Goal: Task Accomplishment & Management: Manage account settings

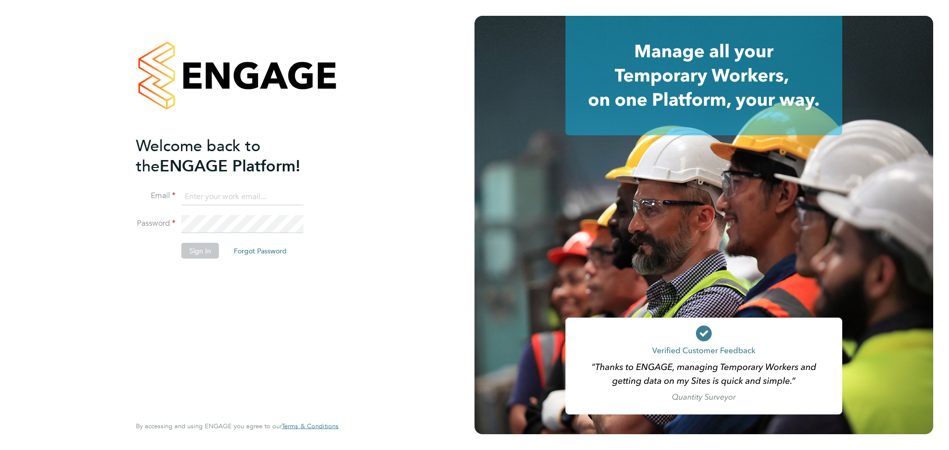
type input "abbie.weatherby@bcuk.co.uk"
click at [204, 250] on button "Sign In" at bounding box center [200, 251] width 38 height 16
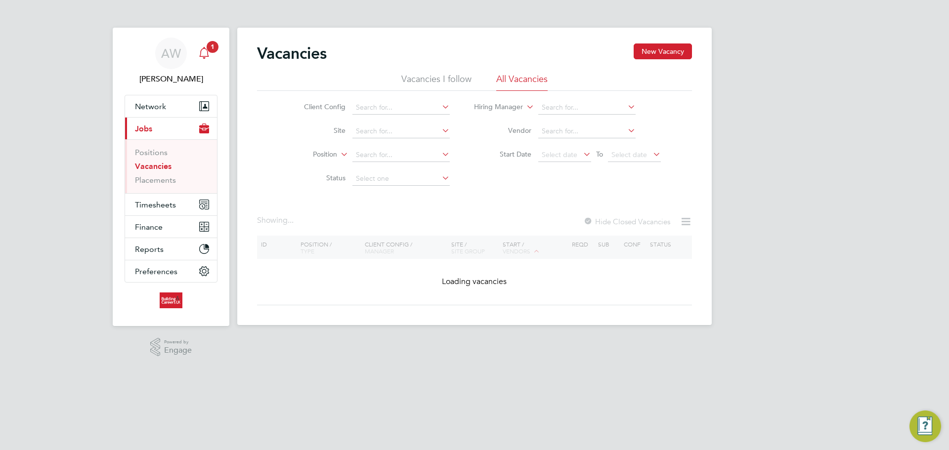
click at [209, 56] on icon "Main navigation" at bounding box center [204, 53] width 12 height 12
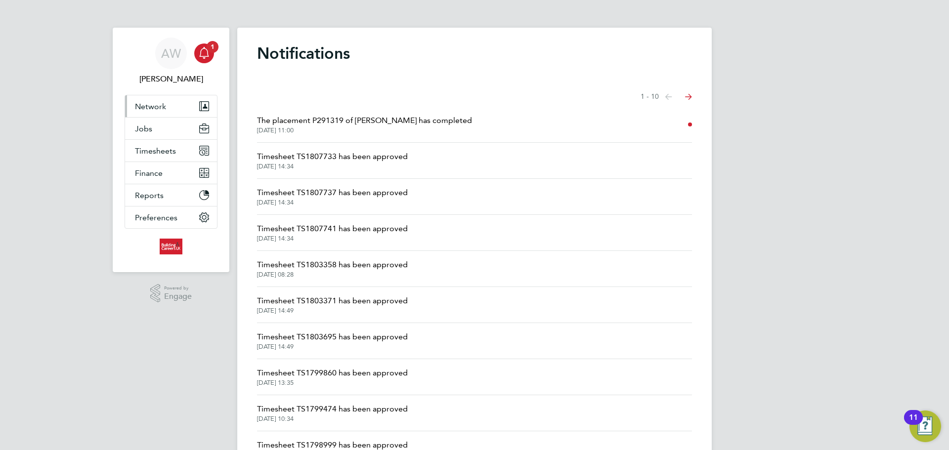
click at [173, 111] on button "Network" at bounding box center [171, 106] width 92 height 22
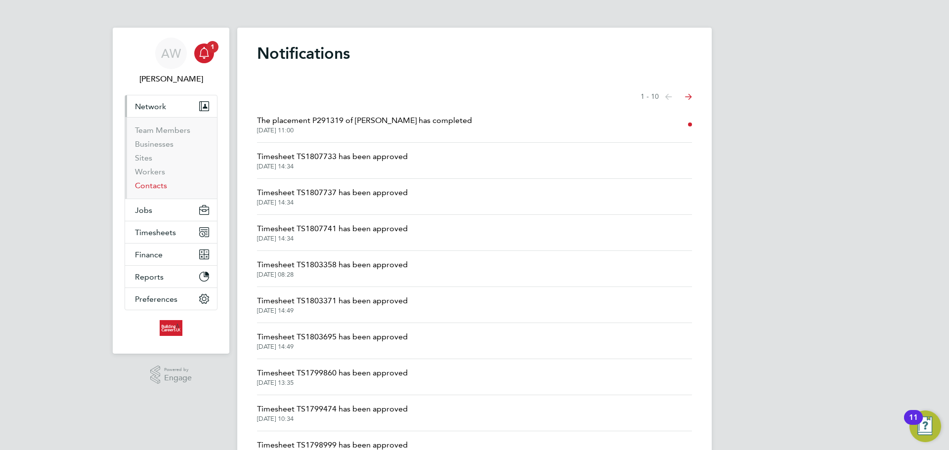
click at [156, 183] on link "Contacts" at bounding box center [151, 185] width 32 height 9
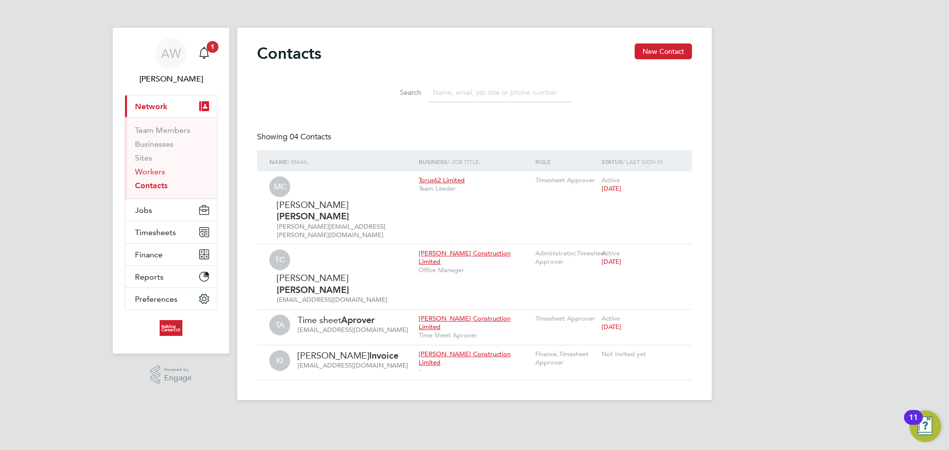
click at [156, 175] on link "Workers" at bounding box center [150, 171] width 30 height 9
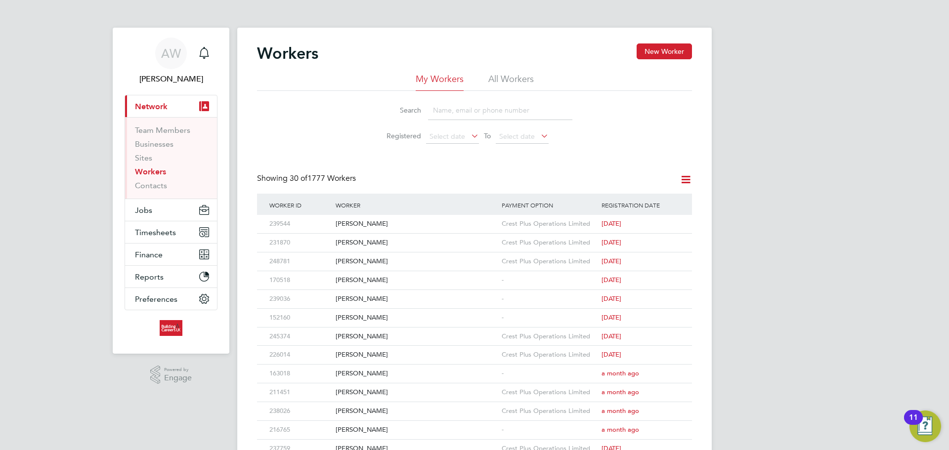
click at [459, 114] on input at bounding box center [500, 110] width 144 height 19
type input "andrew"
click at [672, 225] on icon at bounding box center [670, 224] width 10 height 12
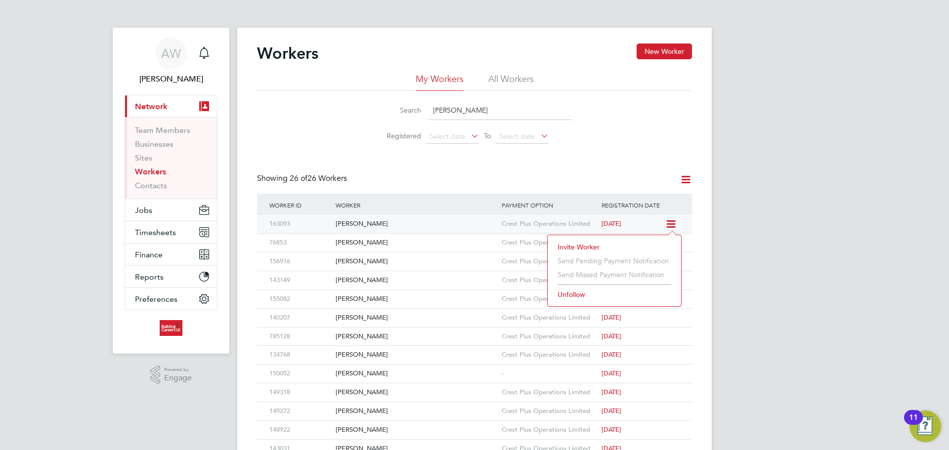
click at [346, 222] on div "[PERSON_NAME]" at bounding box center [416, 224] width 166 height 18
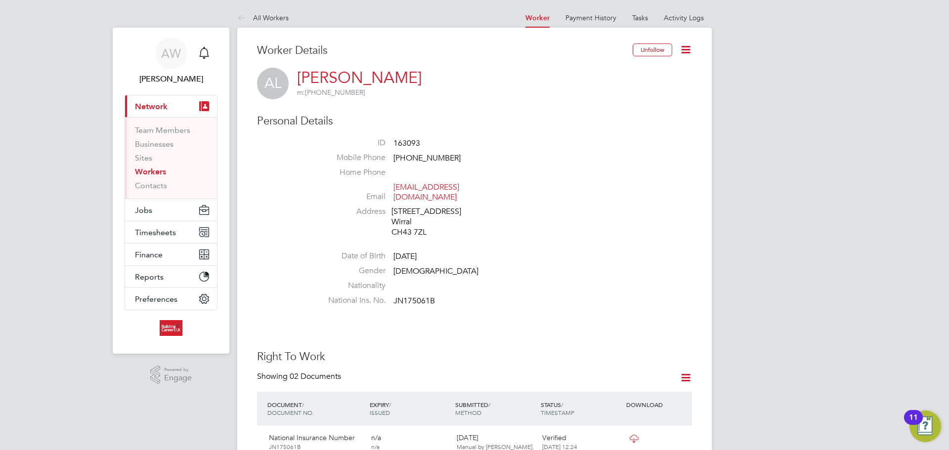
click at [687, 51] on icon at bounding box center [685, 49] width 12 height 12
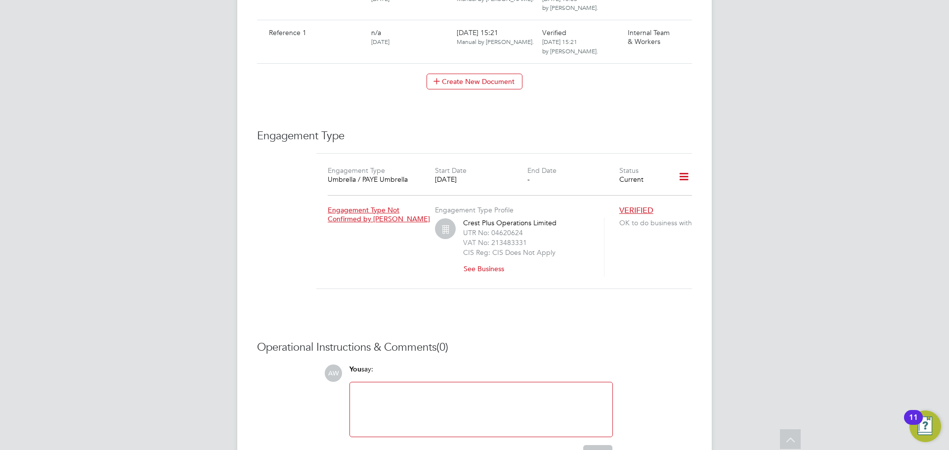
scroll to position [939, 0]
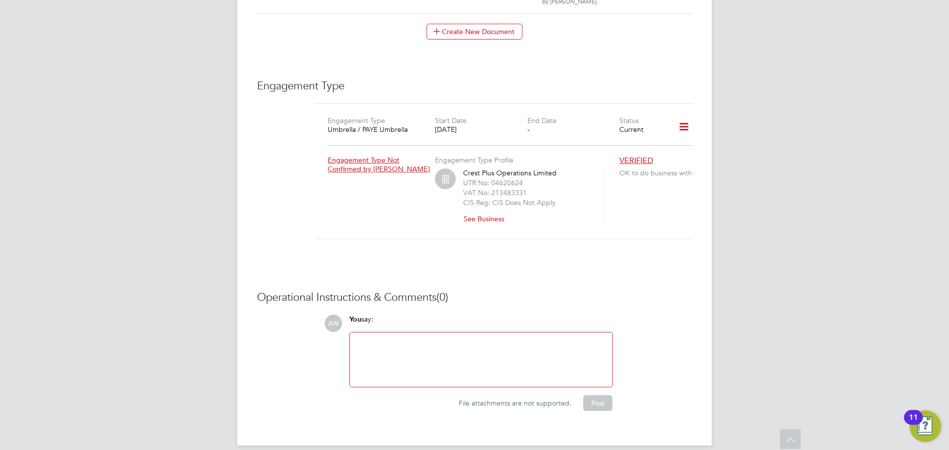
click at [682, 120] on icon at bounding box center [683, 127] width 17 height 23
click at [666, 291] on h3 "Operational Instructions & Comments (0)" at bounding box center [474, 298] width 435 height 14
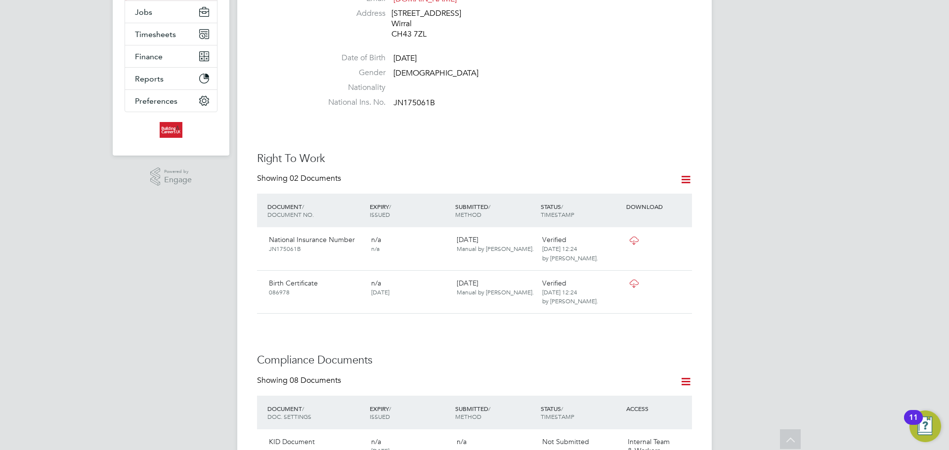
scroll to position [0, 0]
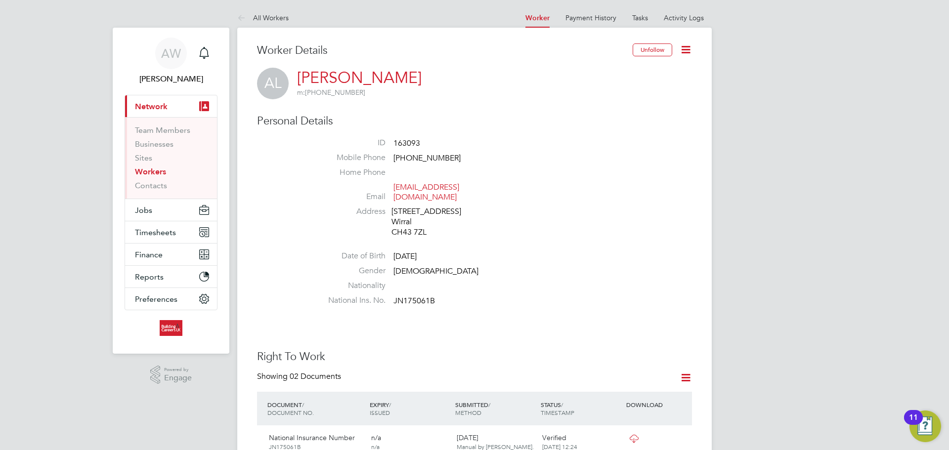
click at [692, 49] on icon at bounding box center [685, 49] width 12 height 12
click at [169, 98] on button "Current page: Network" at bounding box center [171, 106] width 92 height 22
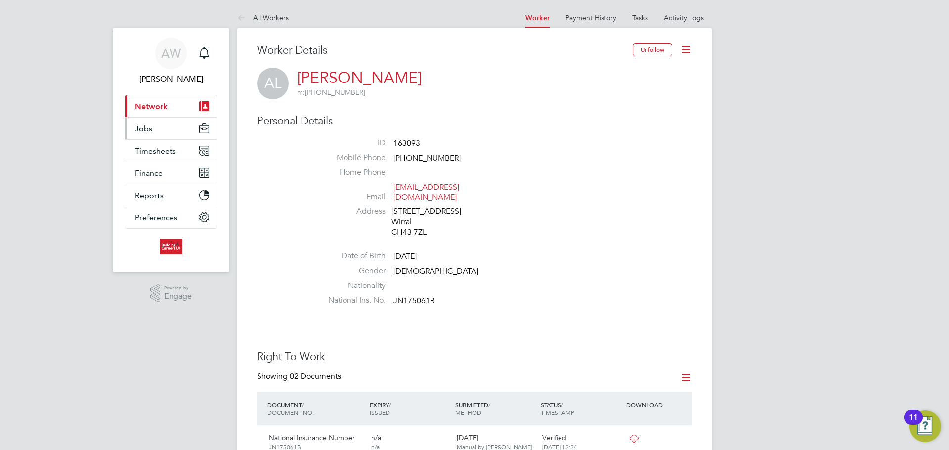
click at [166, 135] on button "Jobs" at bounding box center [171, 129] width 92 height 22
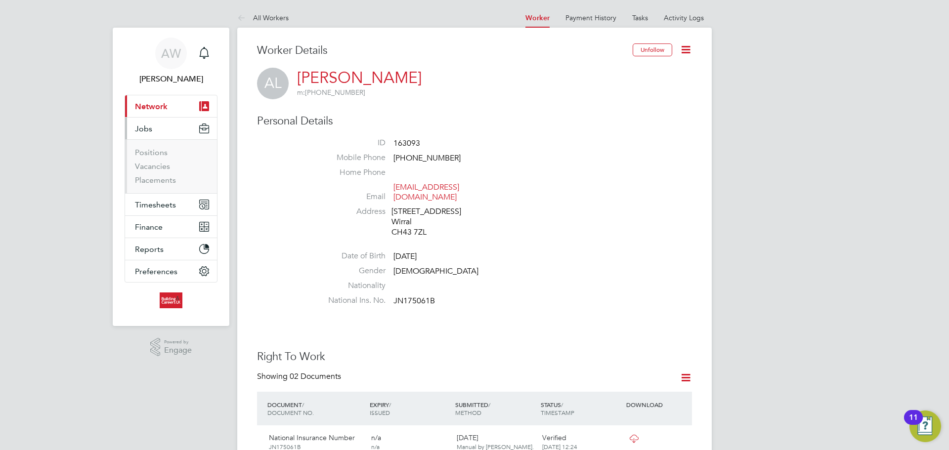
click at [165, 139] on button "Jobs" at bounding box center [171, 129] width 92 height 22
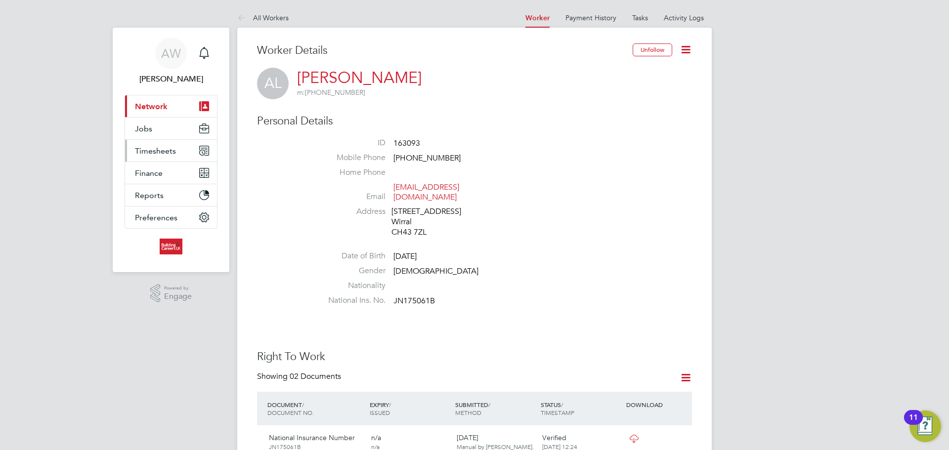
click at [164, 144] on button "Timesheets" at bounding box center [171, 151] width 92 height 22
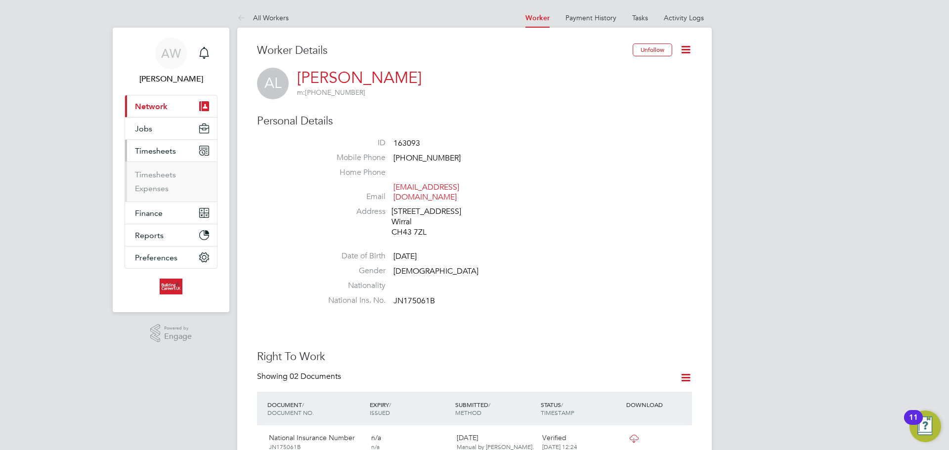
click at [164, 144] on button "Timesheets" at bounding box center [171, 151] width 92 height 22
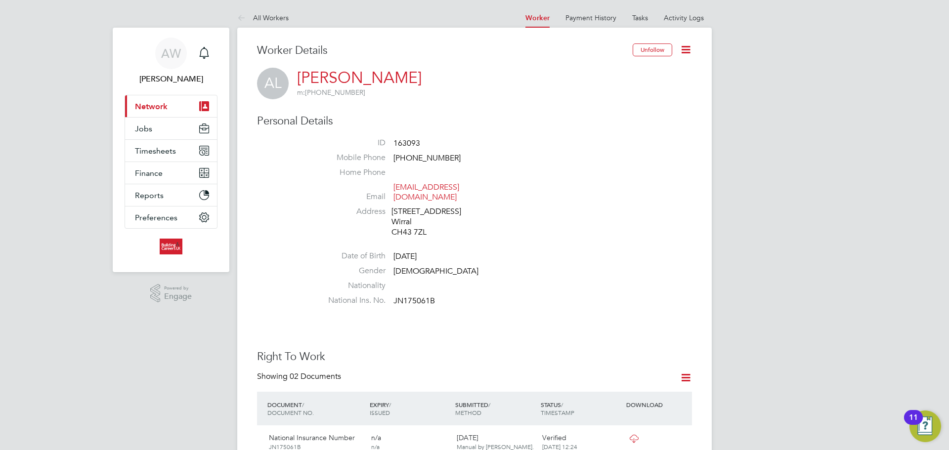
click at [169, 106] on button "Current page: Network" at bounding box center [171, 106] width 92 height 22
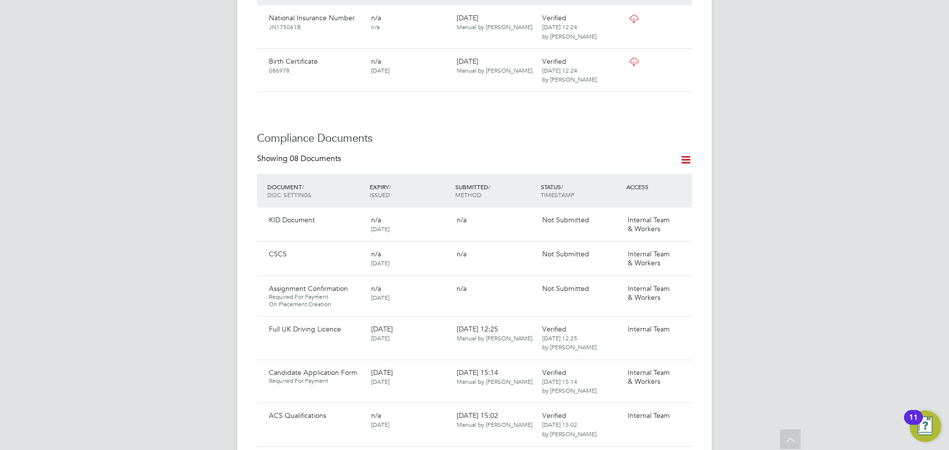
scroll to position [297, 0]
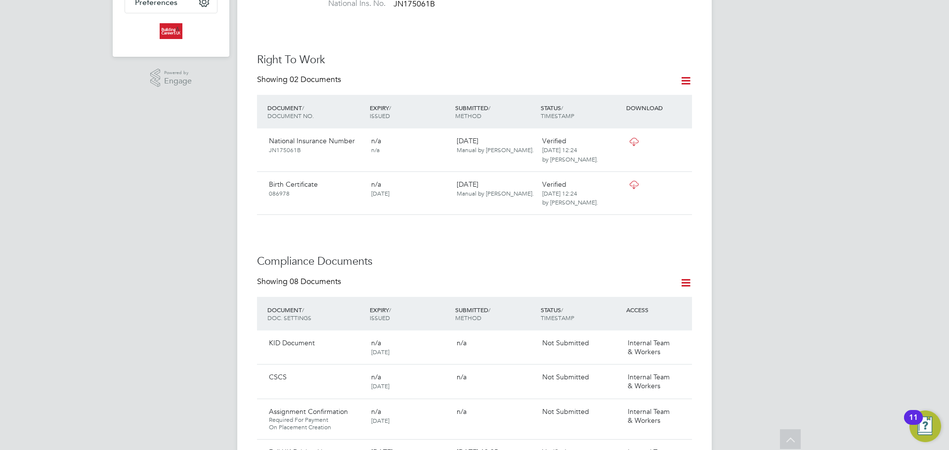
click at [688, 277] on icon at bounding box center [685, 283] width 12 height 12
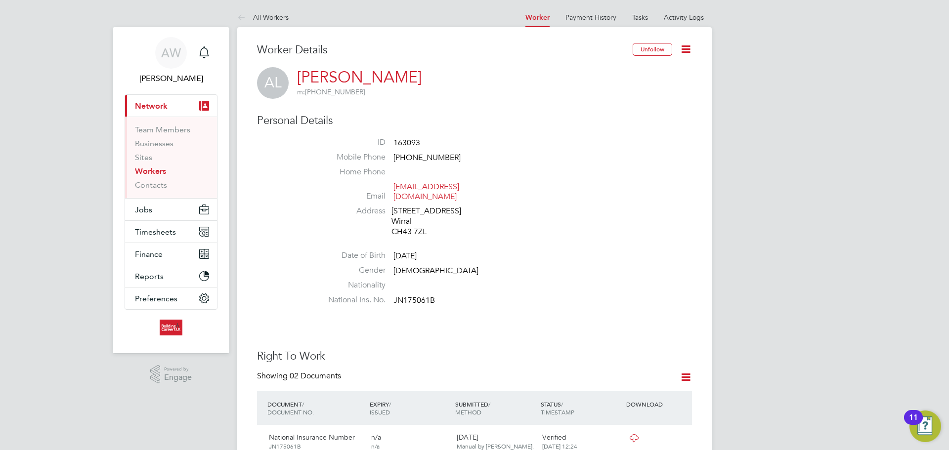
click at [348, 78] on link "[PERSON_NAME]" at bounding box center [359, 77] width 125 height 19
click at [682, 54] on icon at bounding box center [685, 49] width 12 height 12
click at [686, 372] on icon at bounding box center [685, 378] width 12 height 12
click at [632, 215] on li "Address [STREET_ADDRESS]" at bounding box center [504, 223] width 376 height 33
click at [569, 20] on link "Payment History" at bounding box center [590, 17] width 51 height 9
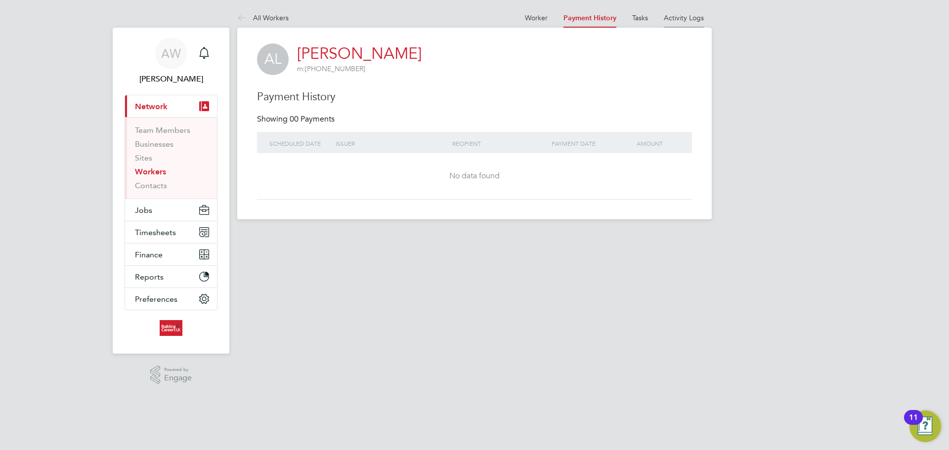
click at [677, 13] on link "Activity Logs" at bounding box center [684, 17] width 40 height 9
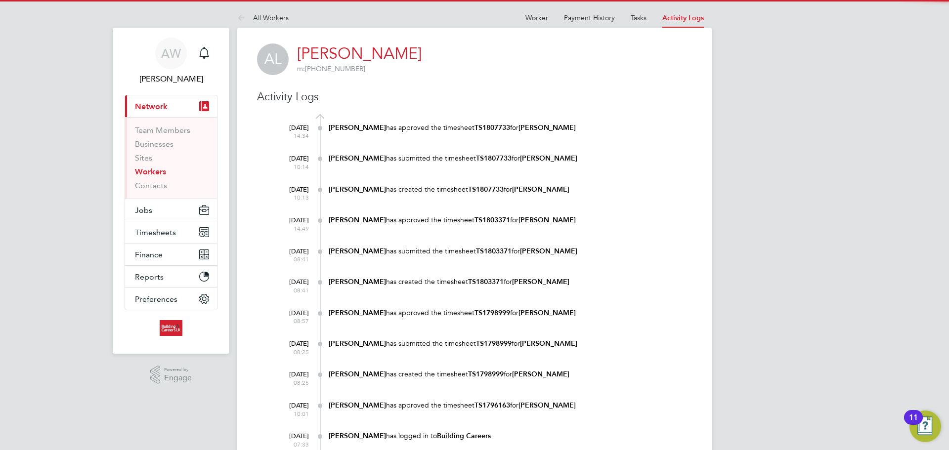
click at [559, 13] on at-navigation-tab "Payment History" at bounding box center [589, 16] width 67 height 9
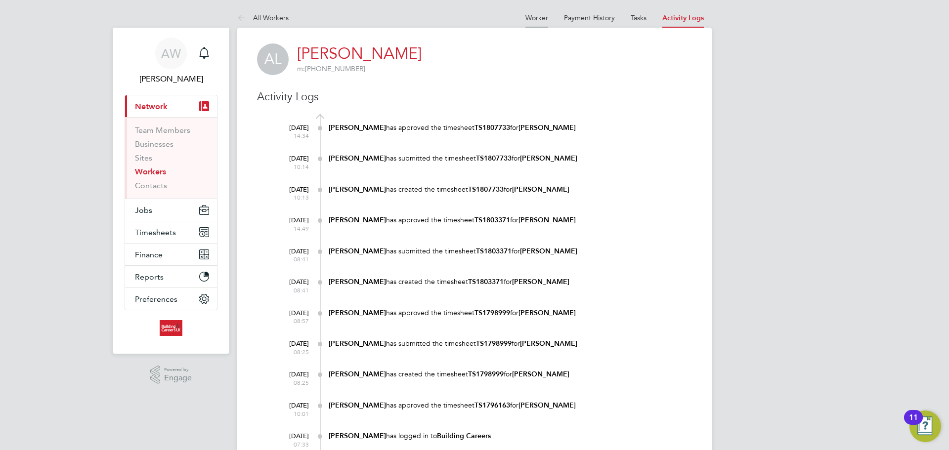
click at [539, 13] on li "Worker" at bounding box center [536, 18] width 23 height 20
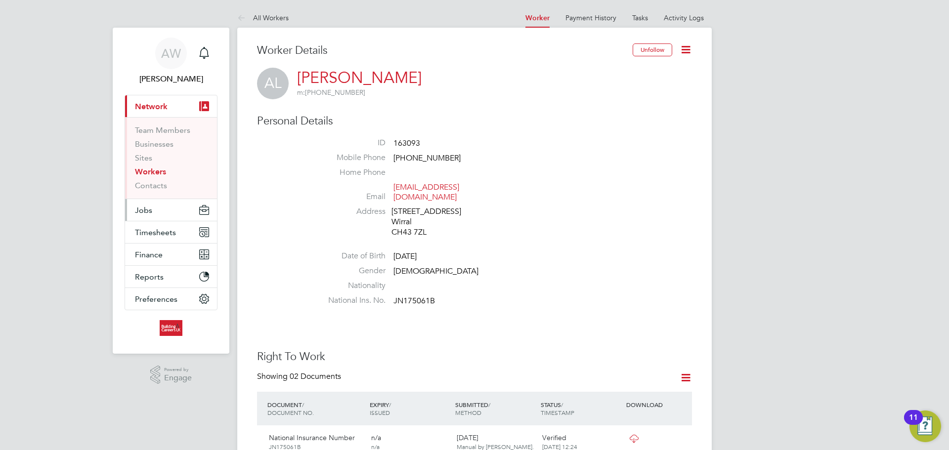
click at [160, 212] on button "Jobs" at bounding box center [171, 210] width 92 height 22
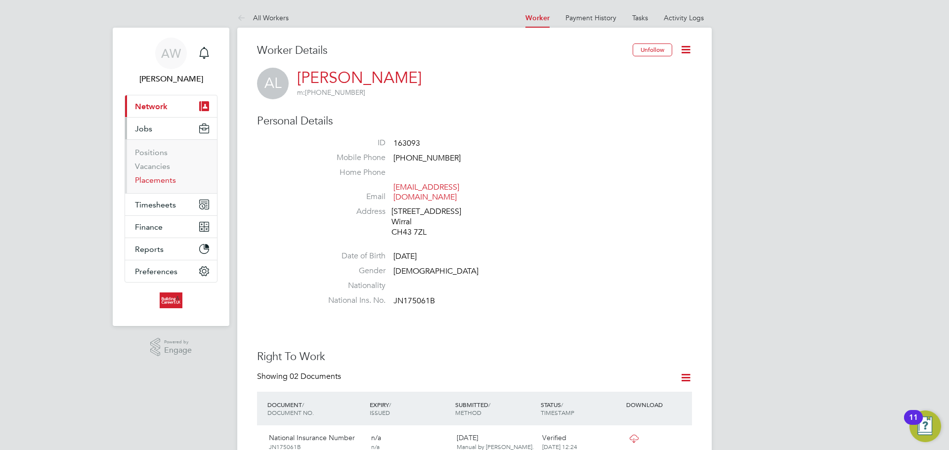
click at [157, 180] on link "Placements" at bounding box center [155, 179] width 41 height 9
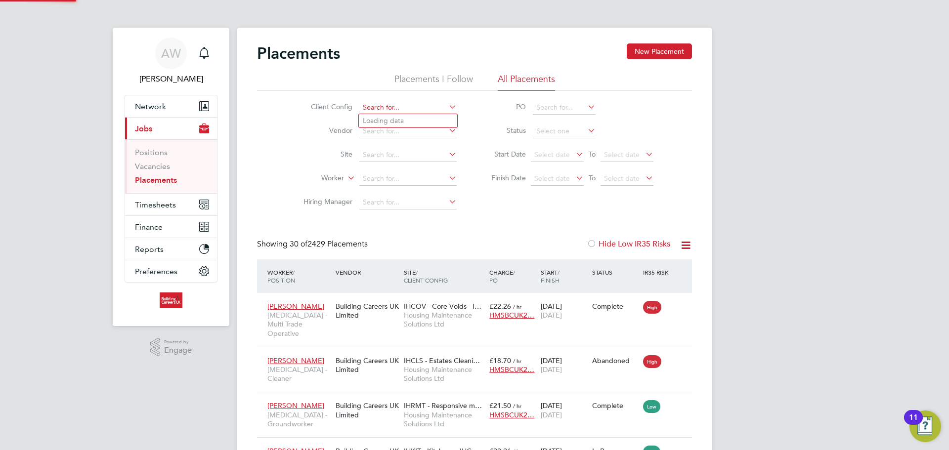
click at [404, 113] on input at bounding box center [407, 108] width 97 height 14
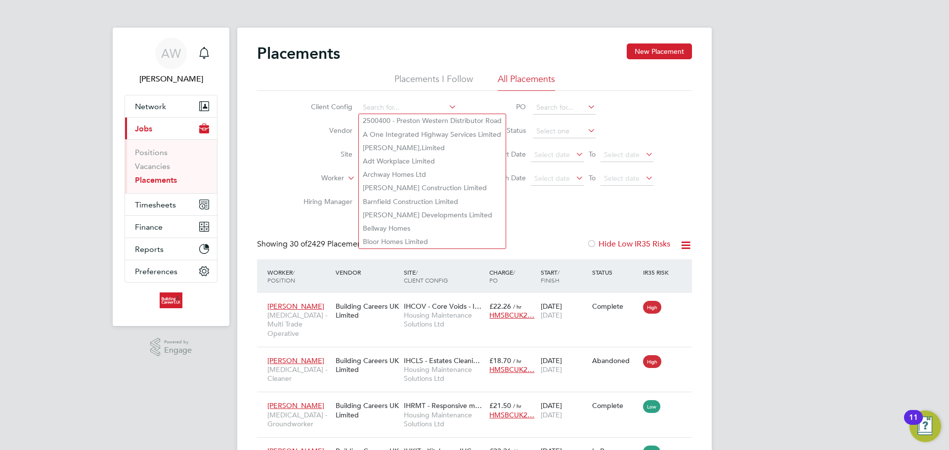
click at [283, 122] on li "Vendor" at bounding box center [376, 132] width 186 height 24
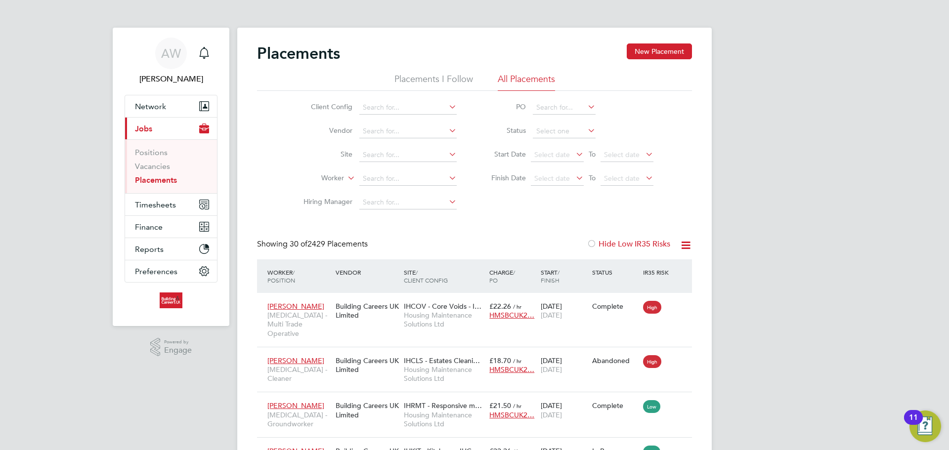
click at [390, 170] on li "Worker" at bounding box center [376, 179] width 186 height 24
click at [392, 174] on input at bounding box center [407, 179] width 97 height 14
click at [406, 191] on li "Andrew Lee" at bounding box center [421, 191] width 125 height 13
type input "[PERSON_NAME]"
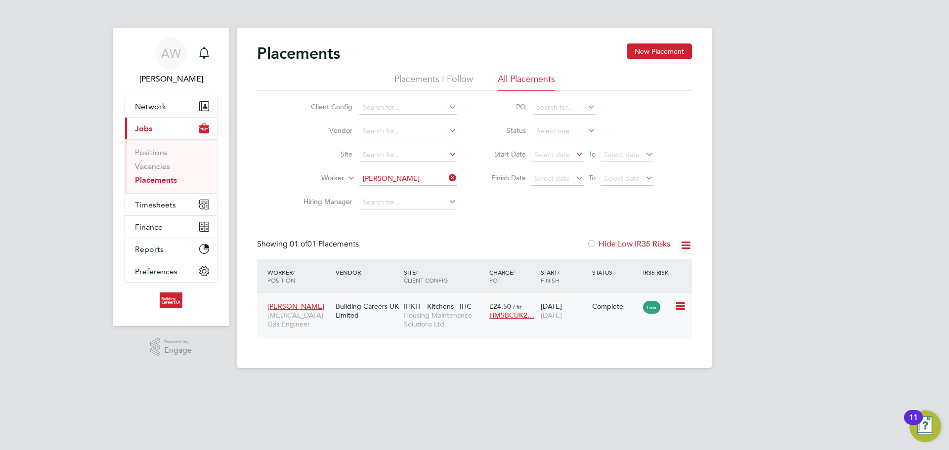
click at [382, 325] on div "Andrew Lee HMS - Gas Engineer Building Careers UK Limited IHKIT - Kitchens - IH…" at bounding box center [474, 315] width 435 height 45
click at [296, 307] on span "[PERSON_NAME]" at bounding box center [295, 306] width 57 height 9
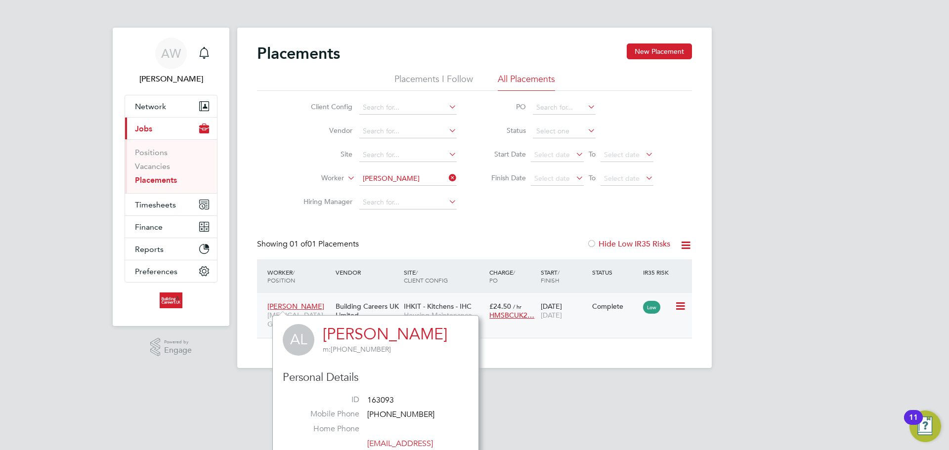
click at [610, 324] on div "Andrew Lee HMS - Gas Engineer Building Careers UK Limited IHKIT - Kitchens - IH…" at bounding box center [474, 315] width 435 height 45
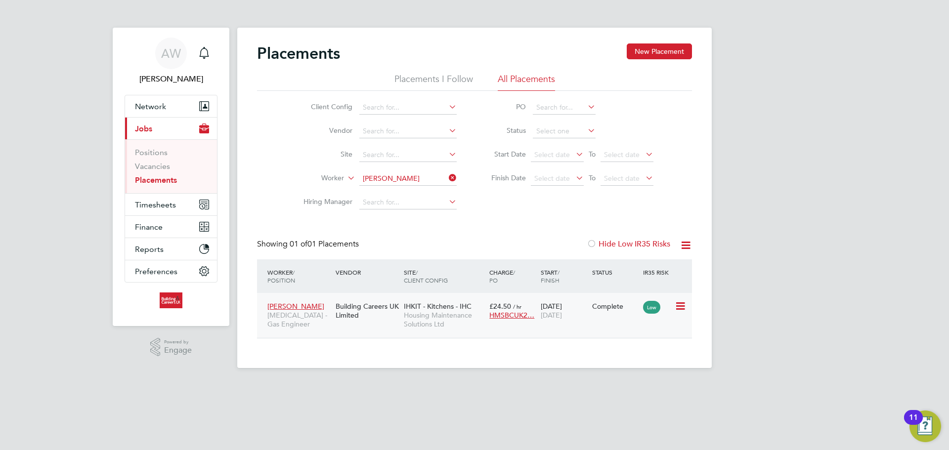
click at [466, 326] on span "Housing Maintenance Solutions Ltd" at bounding box center [444, 320] width 81 height 18
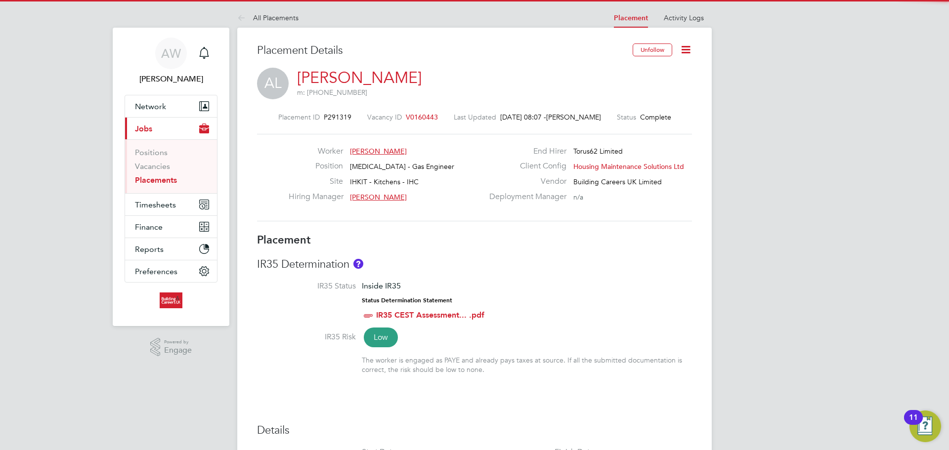
click at [689, 49] on icon at bounding box center [685, 49] width 12 height 12
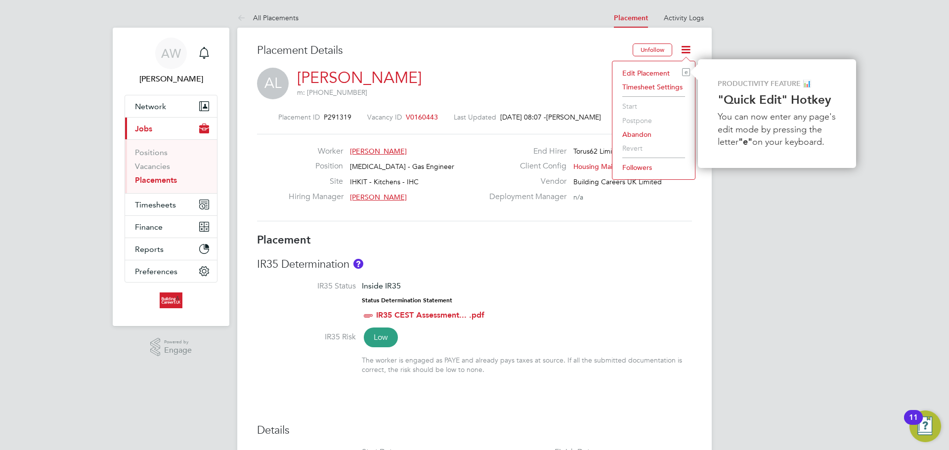
click at [641, 237] on h3 "Placement" at bounding box center [474, 240] width 435 height 14
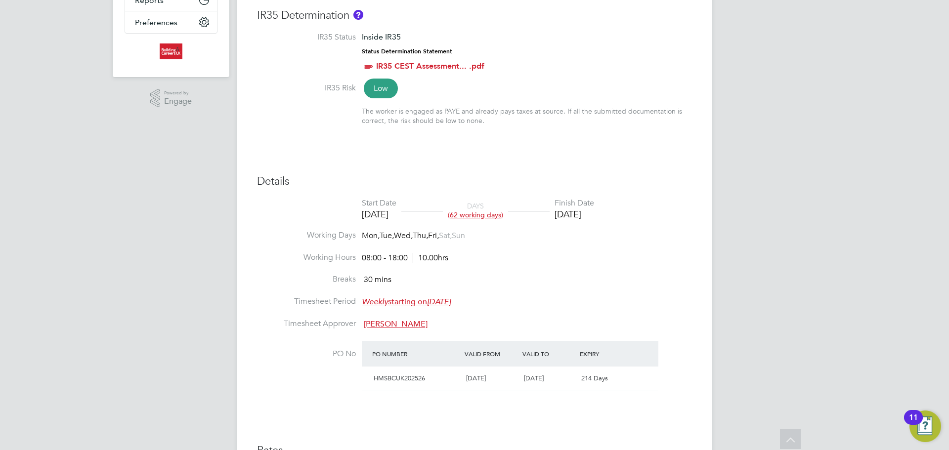
scroll to position [24, 0]
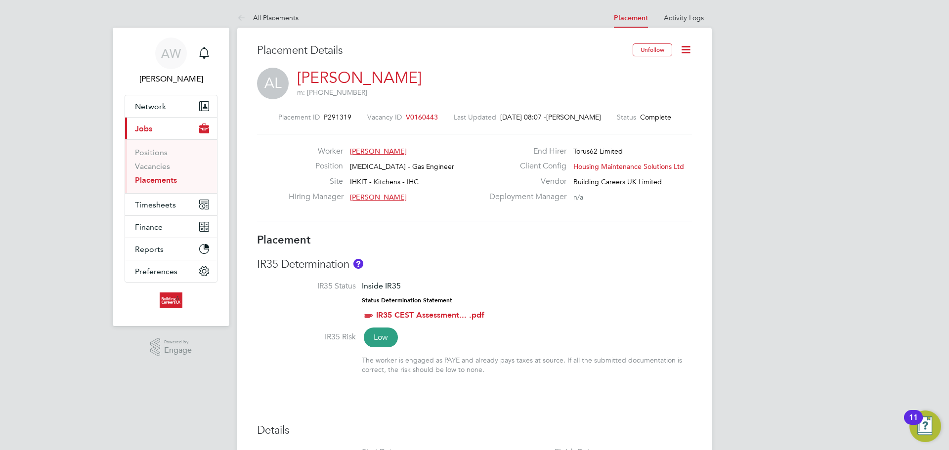
click at [682, 51] on icon at bounding box center [685, 49] width 12 height 12
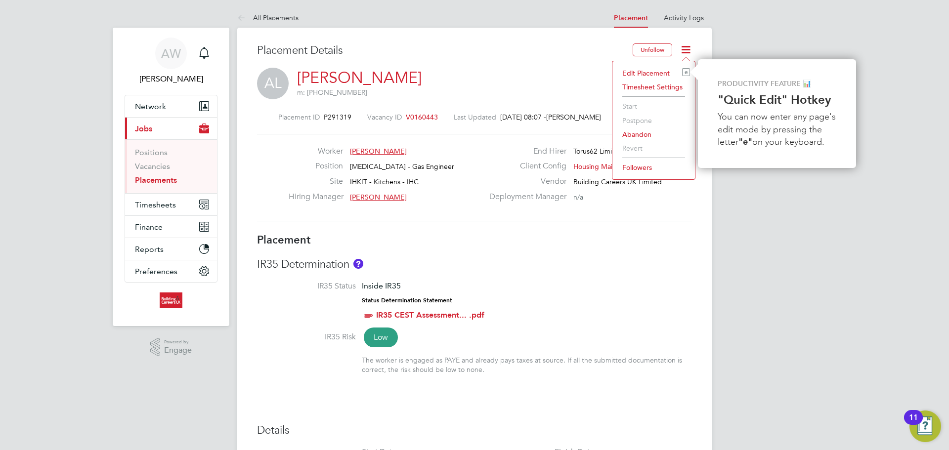
click at [657, 76] on li "Edit Placement e" at bounding box center [653, 73] width 73 height 14
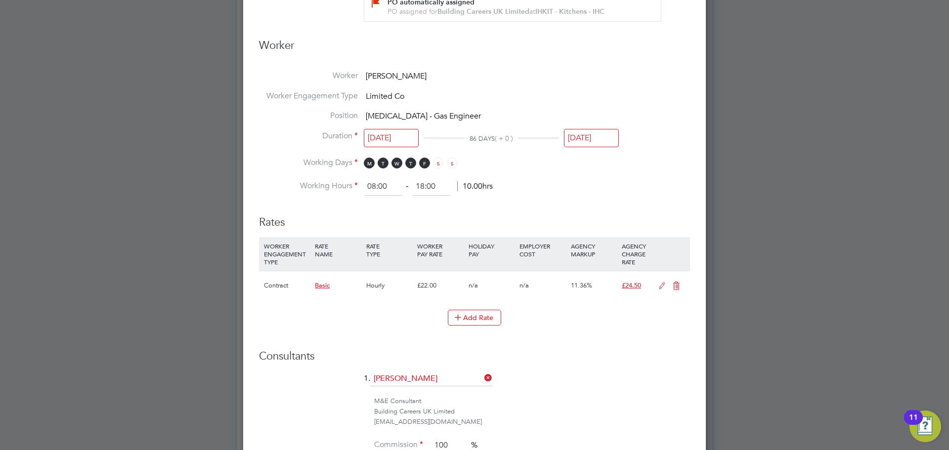
click at [586, 139] on input "[DATE]" at bounding box center [591, 138] width 55 height 18
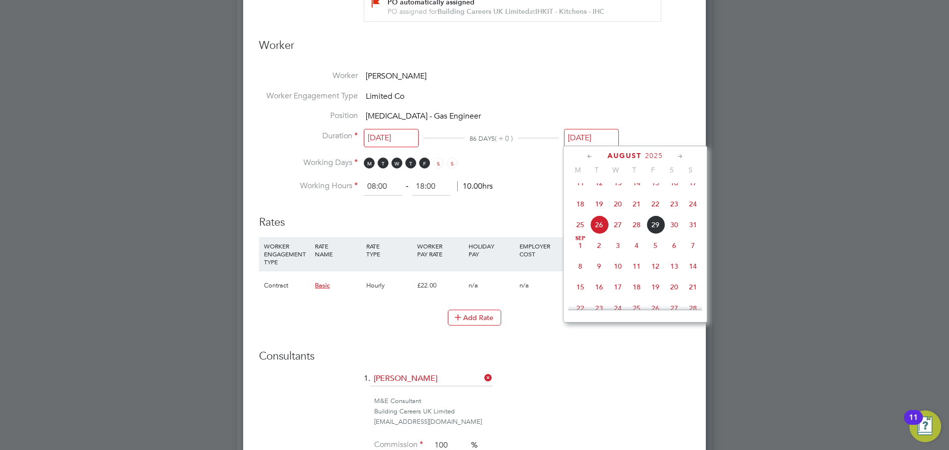
click at [678, 158] on icon at bounding box center [680, 156] width 9 height 11
click at [656, 247] on span "26" at bounding box center [655, 237] width 19 height 19
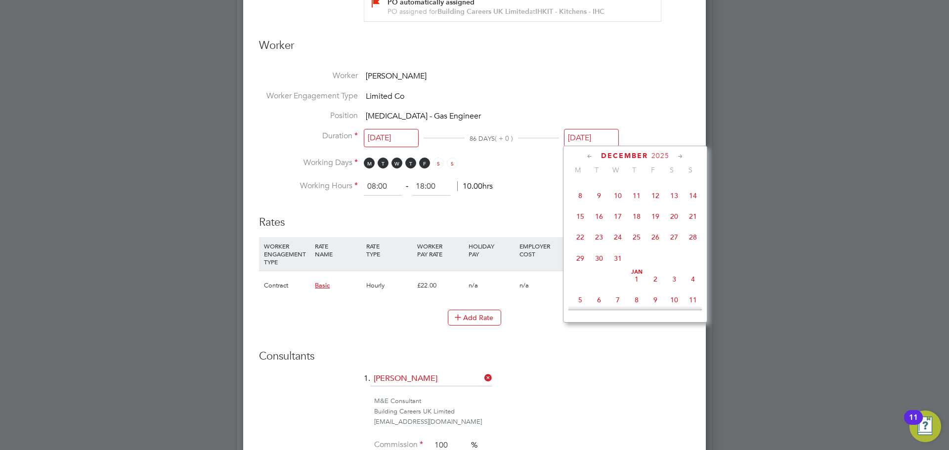
type input "[DATE]"
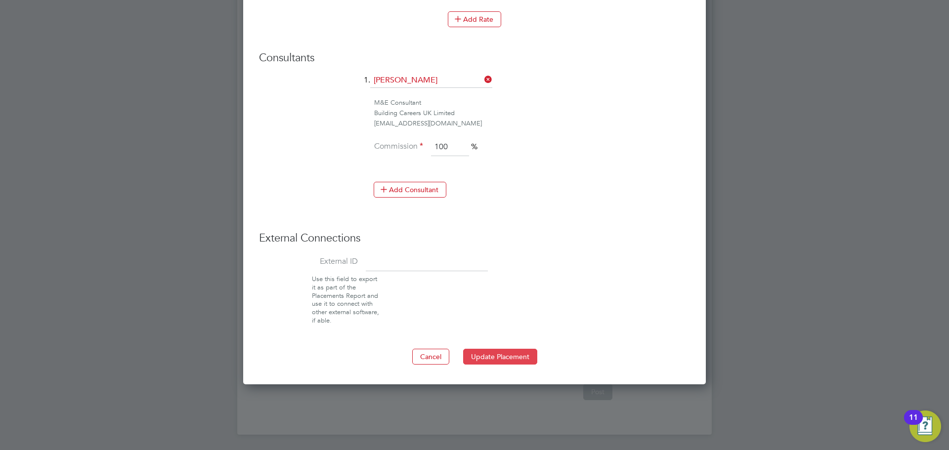
click at [523, 352] on button "Update Placement" at bounding box center [500, 357] width 74 height 16
